Goal: Information Seeking & Learning: Learn about a topic

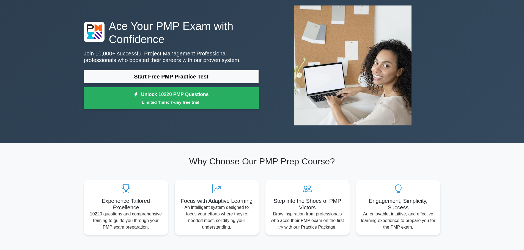
scroll to position [55, 0]
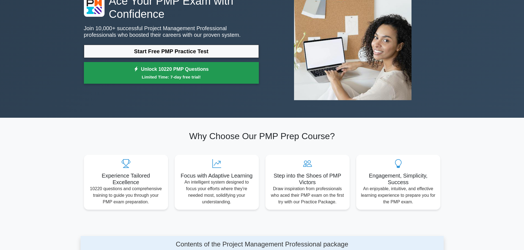
click at [163, 79] on small "Limited Time: 7-day free trial!" at bounding box center [171, 77] width 161 height 6
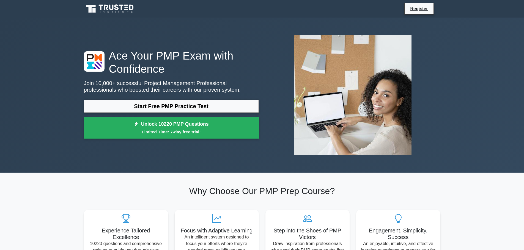
scroll to position [55, 0]
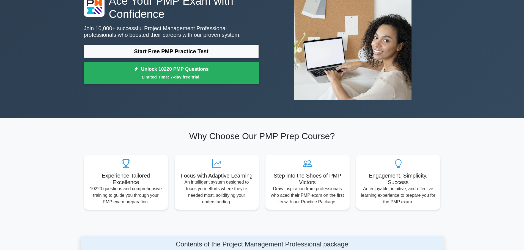
click at [150, 56] on link "Start Free PMP Practice Test" at bounding box center [171, 51] width 175 height 13
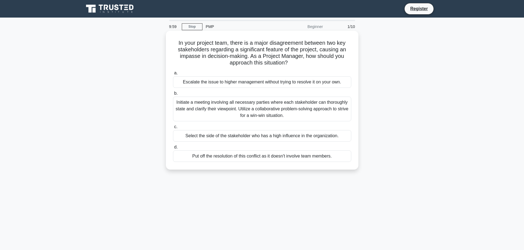
click at [206, 83] on div "Escalate the issue to higher management without trying to resolve it on your ow…" at bounding box center [262, 82] width 178 height 12
click at [173, 75] on input "a. Escalate the issue to higher management without trying to resolve it on your…" at bounding box center [173, 73] width 0 height 4
